Goal: Task Accomplishment & Management: Manage account settings

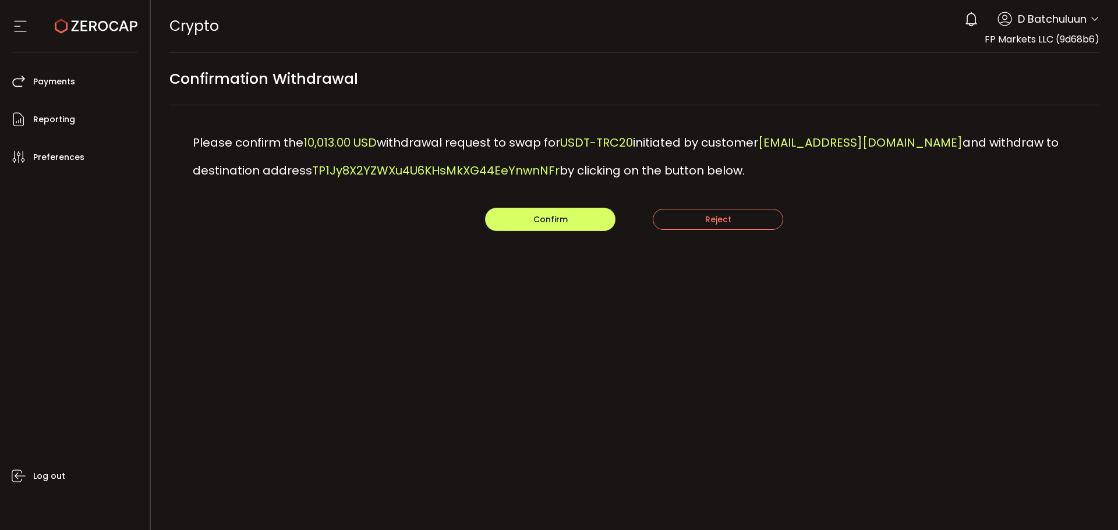
click at [427, 174] on span "TP1Jy8X2YZWXu4U6KHsMkXG44EeYnwnNFr" at bounding box center [435, 170] width 247 height 16
copy span "TP1Jy8X2YZWXu4U6KHsMkXG44EeYnwnNFr"
click at [392, 409] on div "PDF is being processed and will download to your computer CRYPTO Buy Power $0.0…" at bounding box center [635, 265] width 968 height 530
click at [704, 85] on div "Confirmation Withdrawal" at bounding box center [634, 85] width 930 height 41
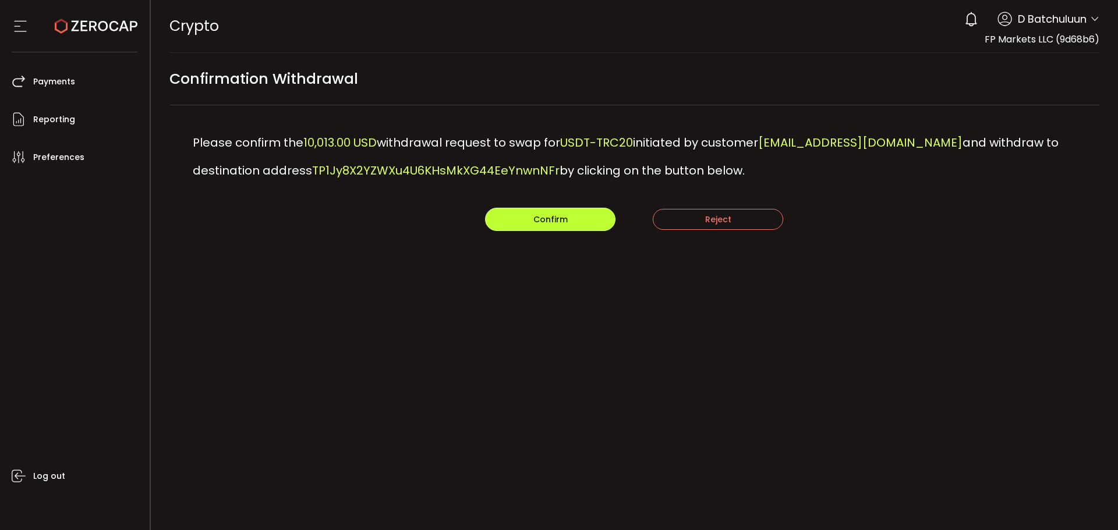
click at [557, 217] on span "Confirm" at bounding box center [550, 220] width 34 height 12
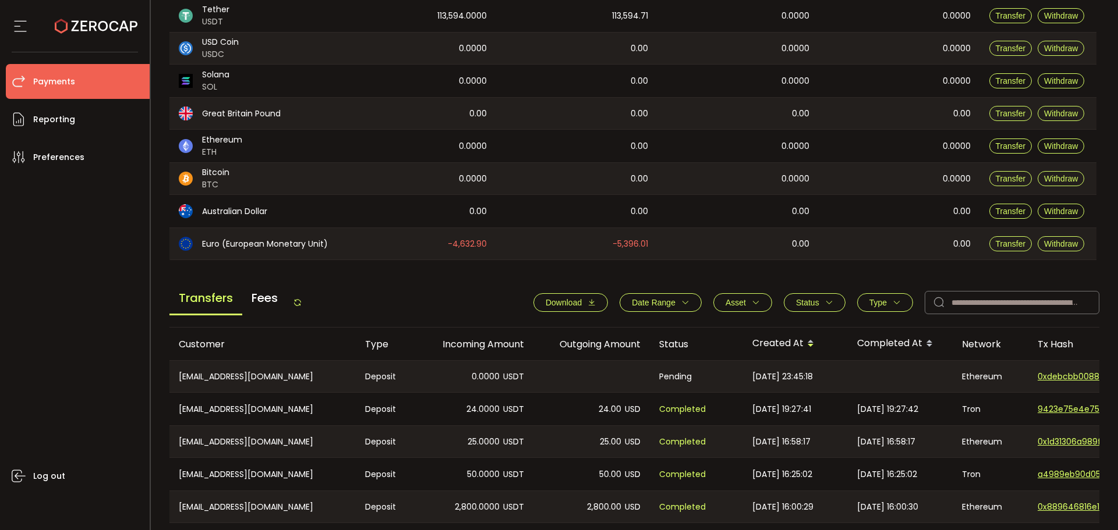
scroll to position [413, 0]
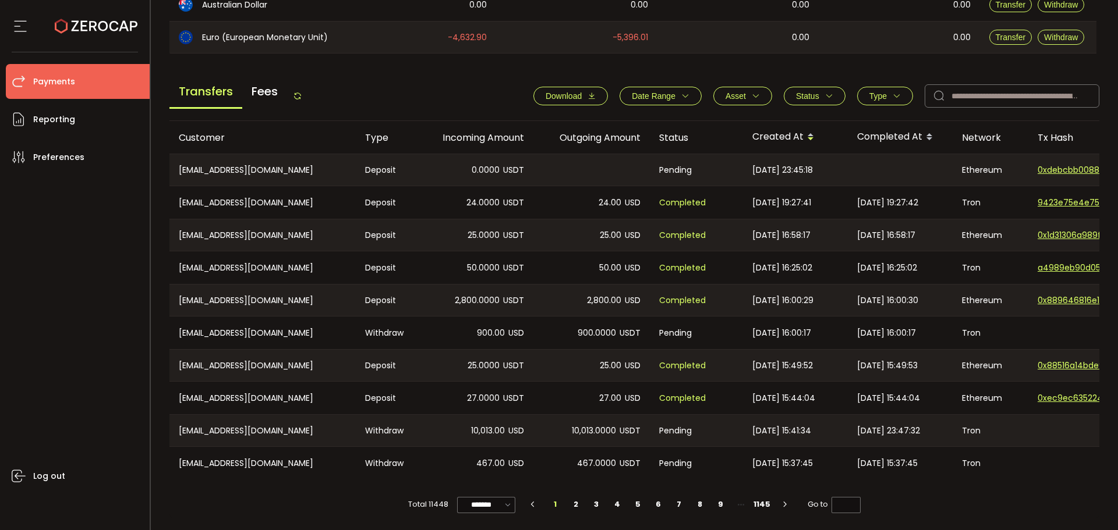
click at [825, 92] on icon "button" at bounding box center [829, 96] width 8 height 8
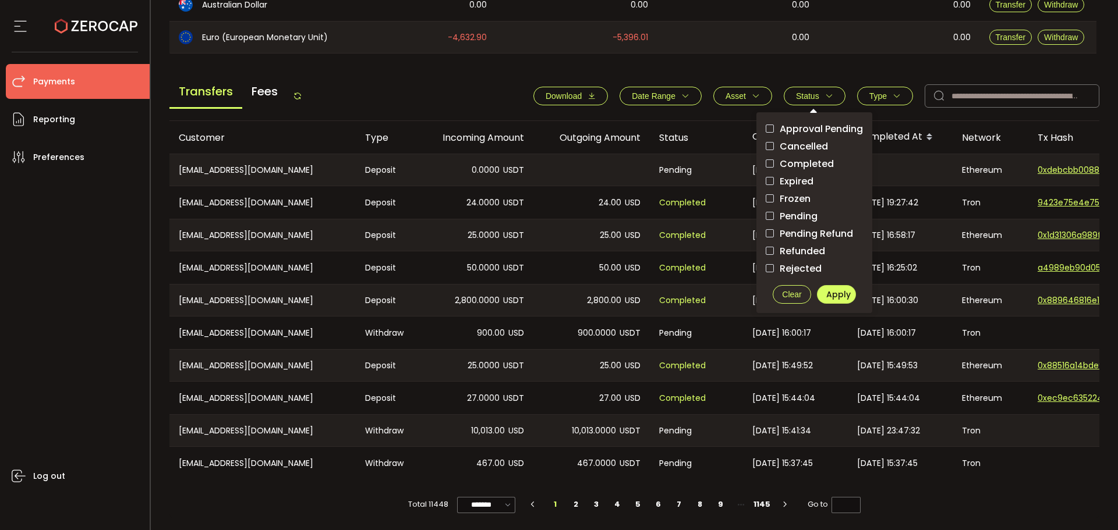
click at [813, 123] on span "Approval Pending" at bounding box center [818, 128] width 89 height 11
click at [838, 293] on span "Apply" at bounding box center [838, 295] width 24 height 12
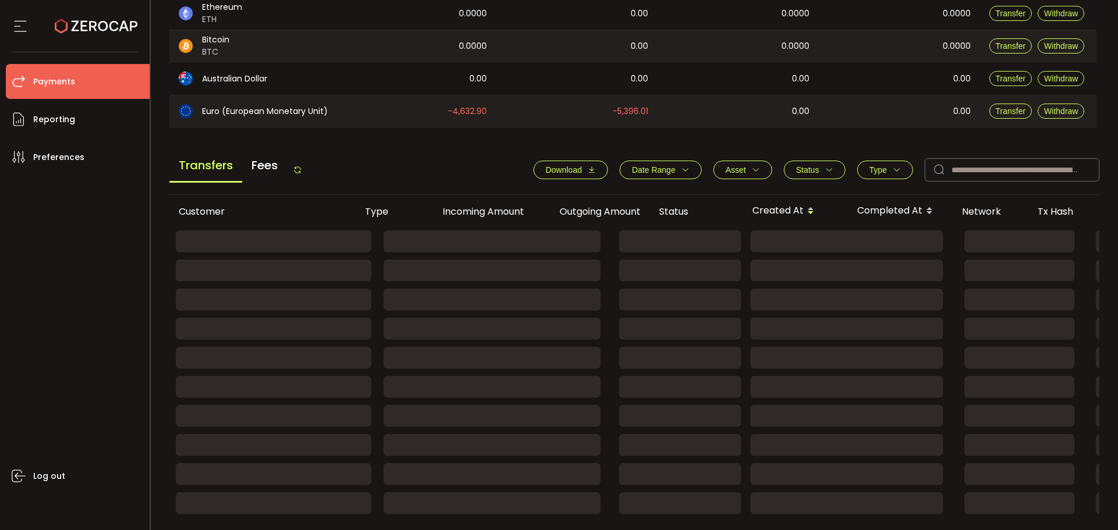
scroll to position [211, 0]
